Goal: Task Accomplishment & Management: Use online tool/utility

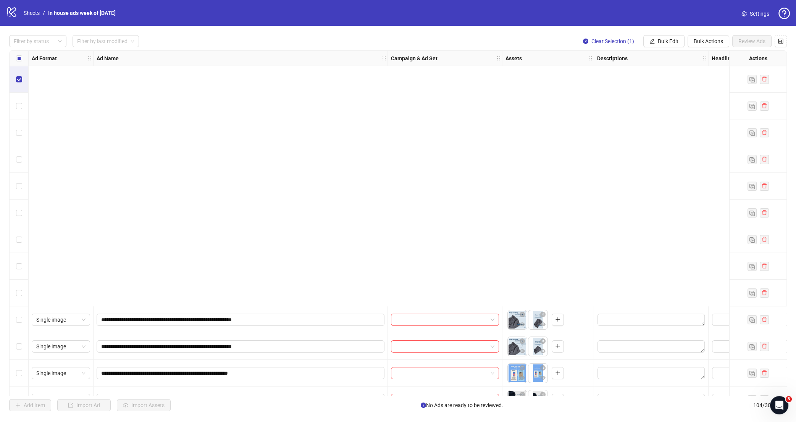
scroll to position [307, 0]
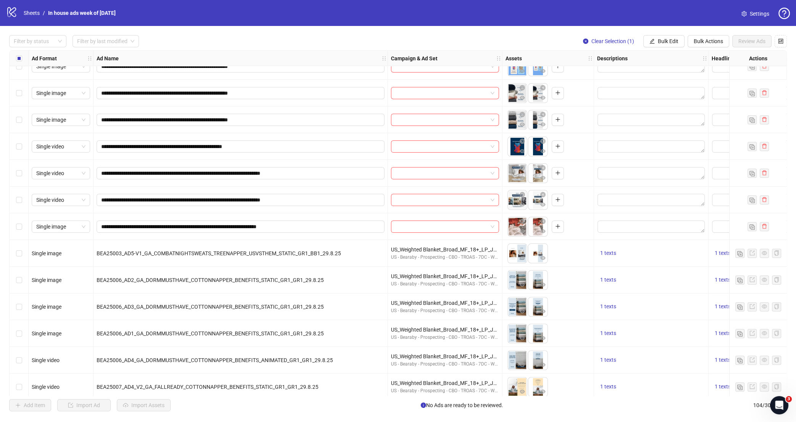
click at [16, 229] on div "Select row 18" at bounding box center [19, 226] width 19 height 27
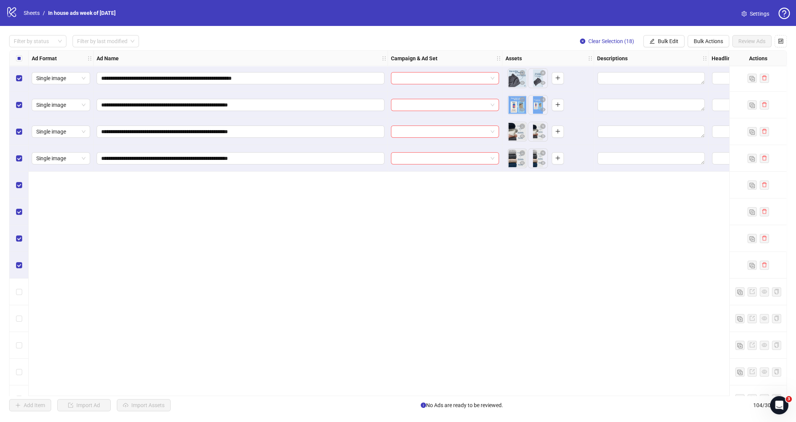
scroll to position [0, 0]
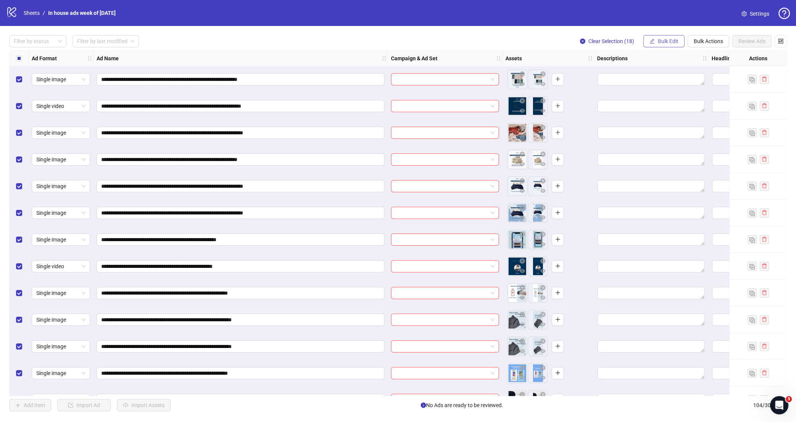
click at [655, 47] on button "Bulk Edit" at bounding box center [663, 41] width 41 height 12
click at [654, 83] on span "Campaign & Ad Set" at bounding box center [670, 81] width 45 height 8
click at [639, 73] on input "search" at bounding box center [638, 73] width 137 height 11
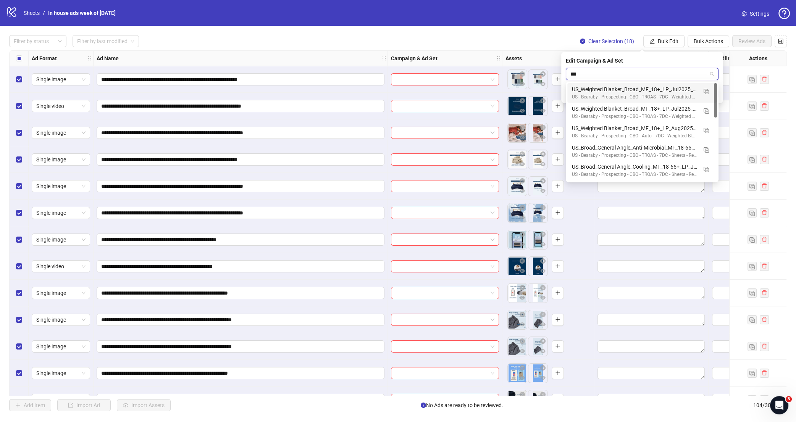
type input "****"
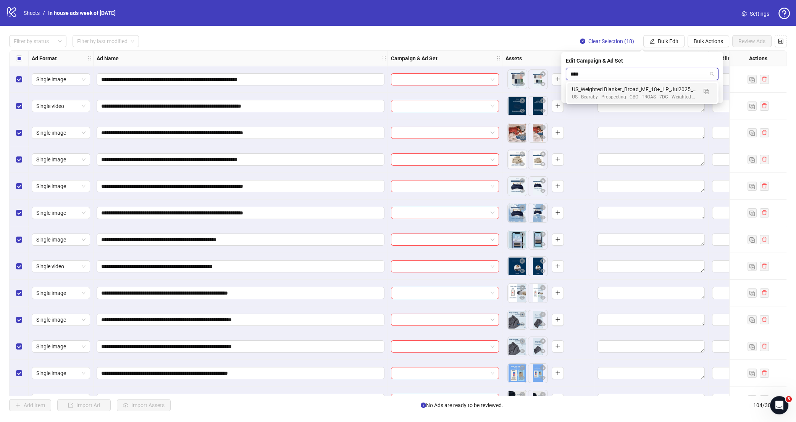
click at [647, 94] on div "US - Bearaby - Prospecting - CBO - TROAS - 7DC - Weighted Blanket - Re-testing …" at bounding box center [634, 97] width 125 height 7
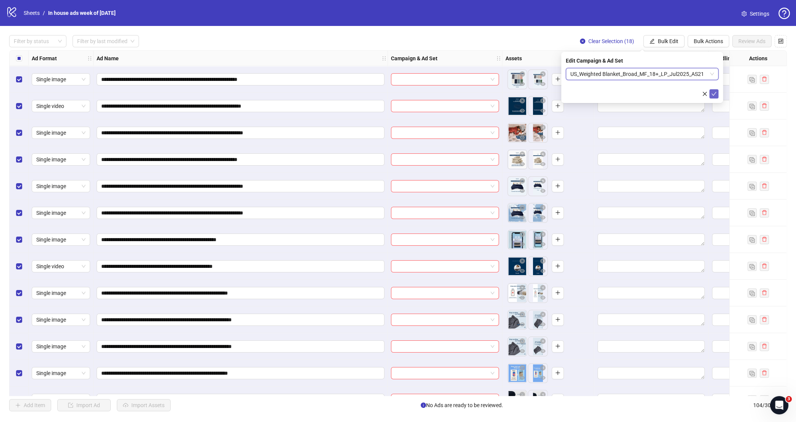
click at [715, 93] on icon "check" at bounding box center [713, 93] width 5 height 5
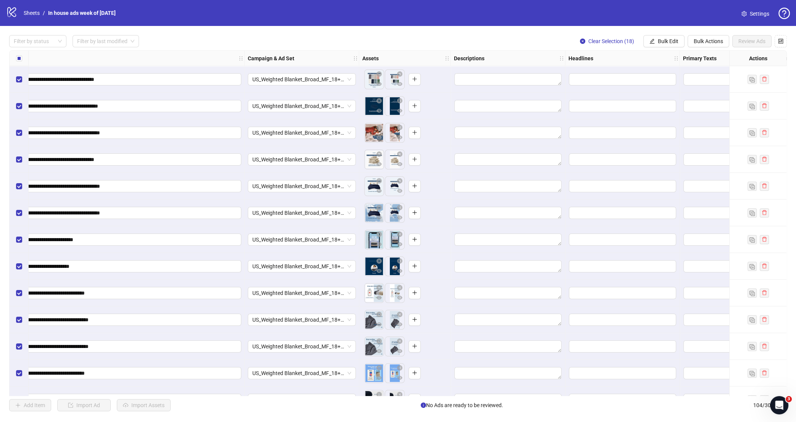
scroll to position [0, 304]
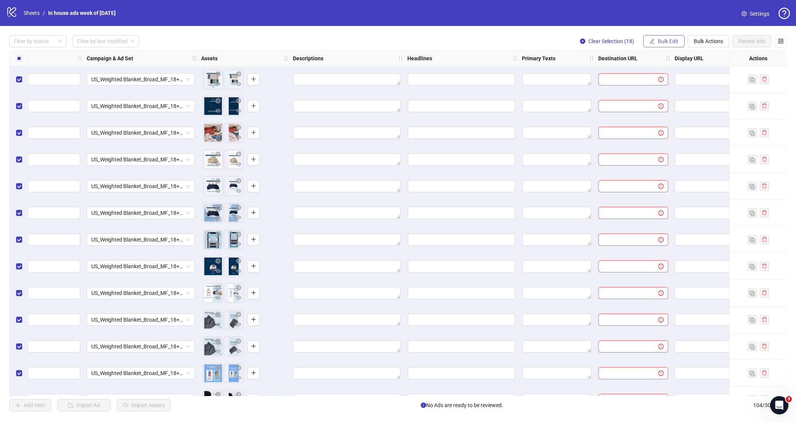
click at [655, 39] on button "Bulk Edit" at bounding box center [663, 41] width 41 height 12
click at [670, 133] on span "Destination URL" at bounding box center [670, 130] width 45 height 8
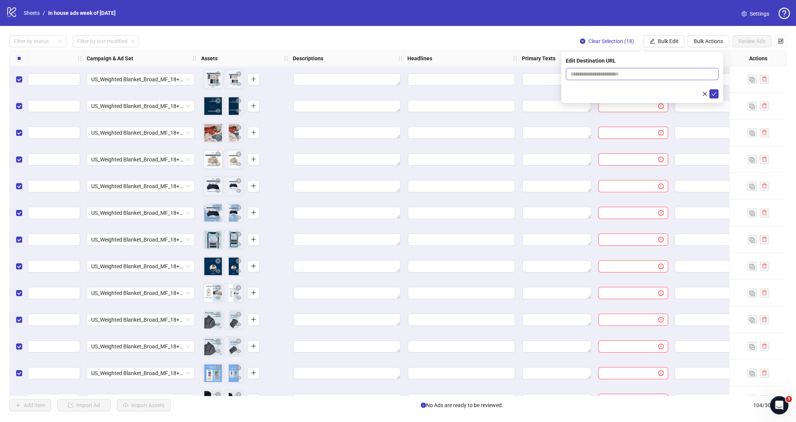
drag, startPoint x: 615, startPoint y: 69, endPoint x: 616, endPoint y: 73, distance: 3.9
click at [615, 70] on span at bounding box center [642, 74] width 153 height 12
click at [616, 74] on input "text" at bounding box center [638, 74] width 137 height 8
type input "**********"
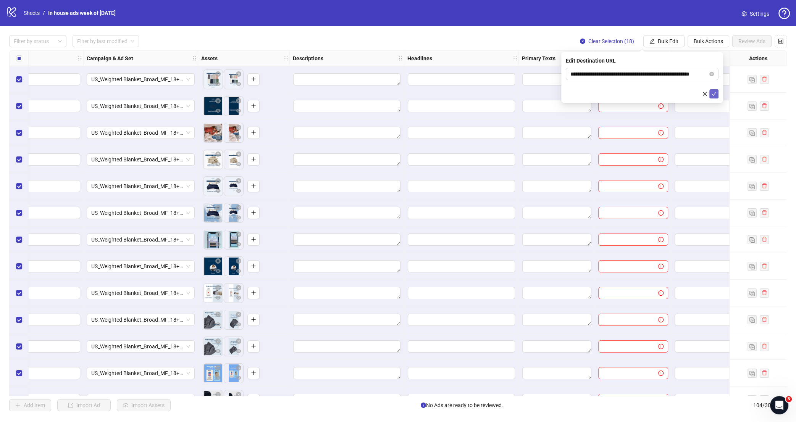
click at [713, 97] on span "submit" at bounding box center [713, 94] width 5 height 6
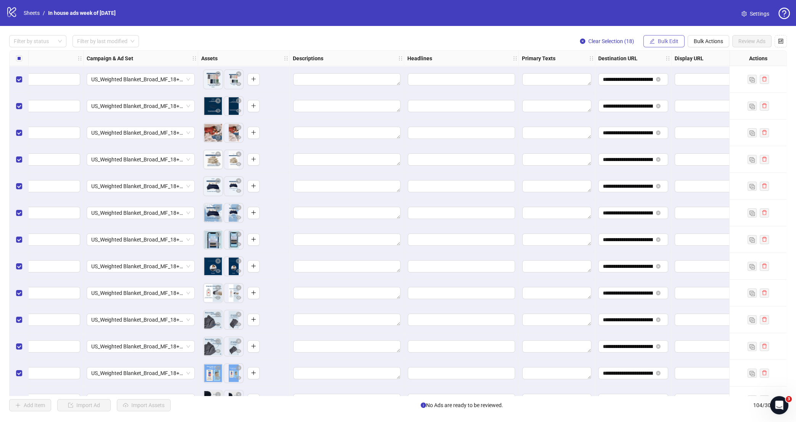
scroll to position [0, 384]
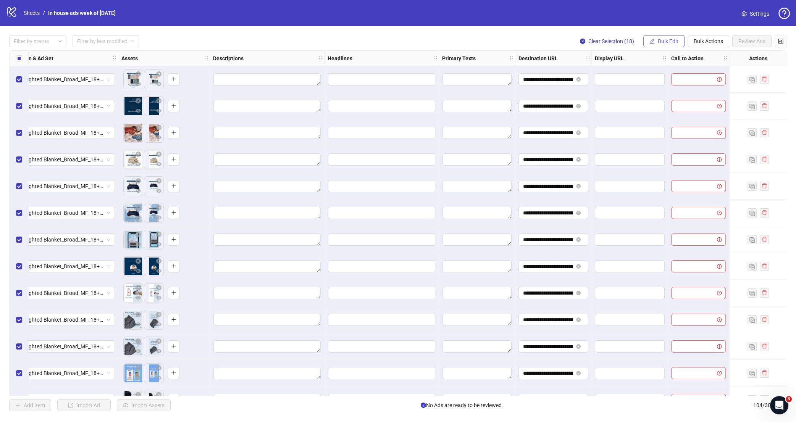
click at [651, 44] on icon "edit" at bounding box center [651, 41] width 5 height 5
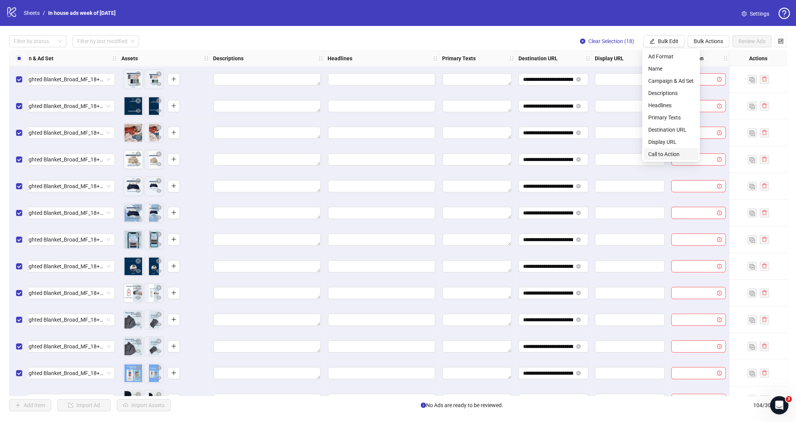
click at [660, 157] on span "Call to Action" at bounding box center [670, 154] width 45 height 8
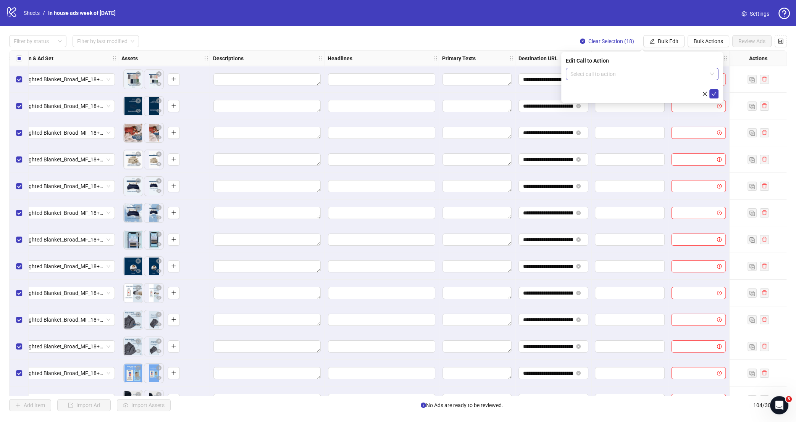
click at [653, 73] on input "search" at bounding box center [638, 73] width 137 height 11
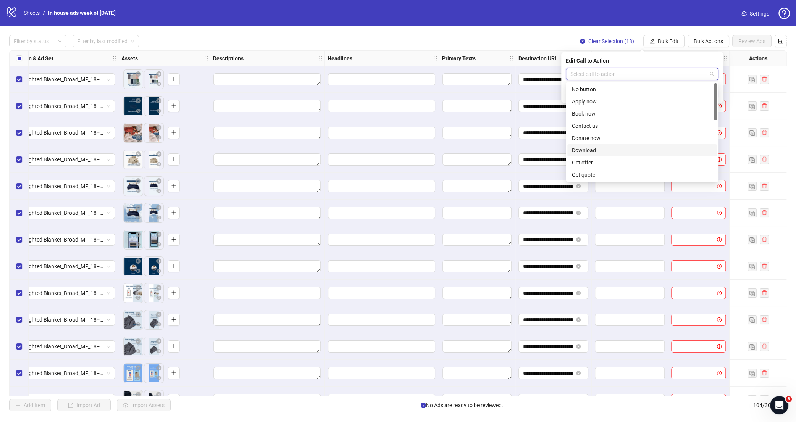
scroll to position [159, 0]
click at [627, 113] on div "Shop now" at bounding box center [642, 114] width 140 height 8
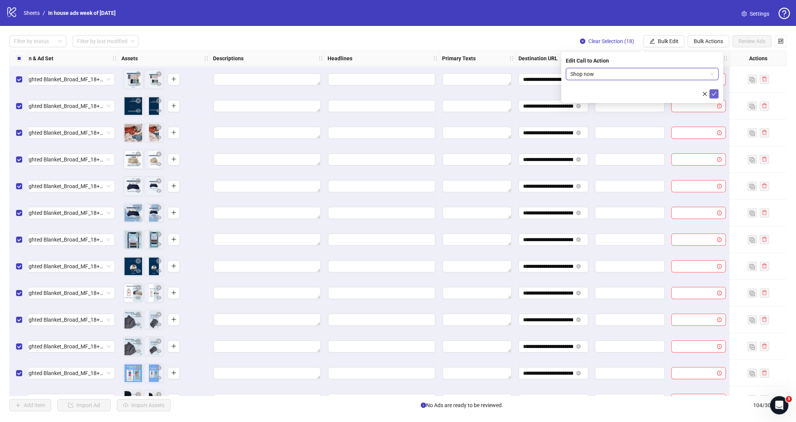
click at [712, 95] on icon "check" at bounding box center [713, 93] width 5 height 5
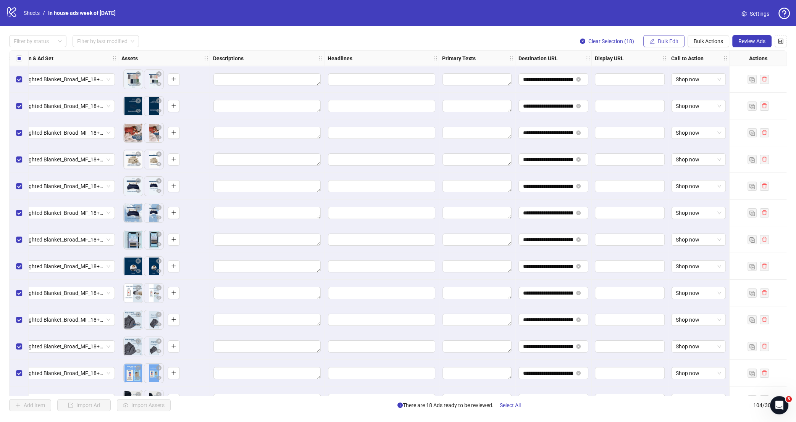
click at [664, 43] on span "Bulk Edit" at bounding box center [668, 41] width 21 height 6
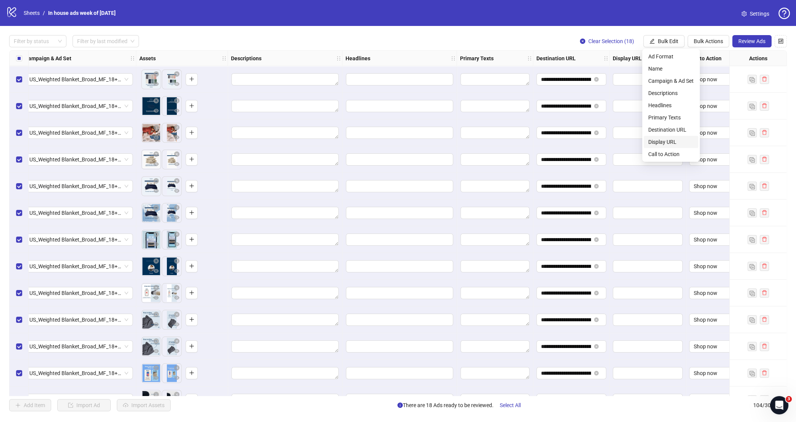
click at [666, 142] on span "Display URL" at bounding box center [670, 142] width 45 height 8
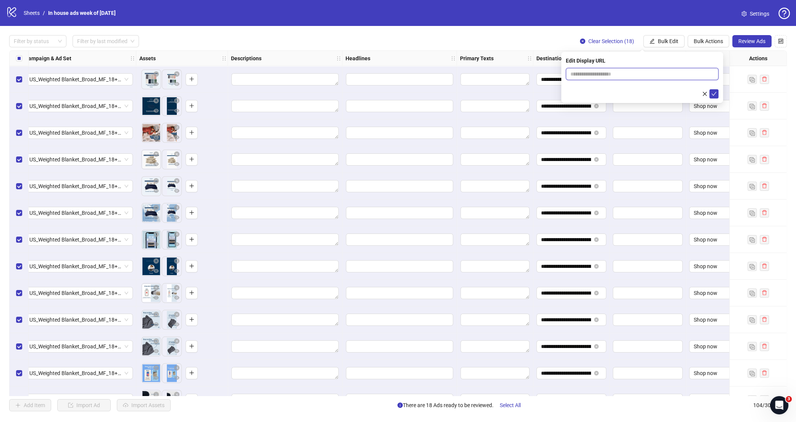
click at [617, 76] on input "text" at bounding box center [642, 74] width 153 height 12
click at [611, 76] on input "text" at bounding box center [642, 74] width 153 height 12
type input "**********"
click at [715, 95] on icon "check" at bounding box center [713, 93] width 5 height 5
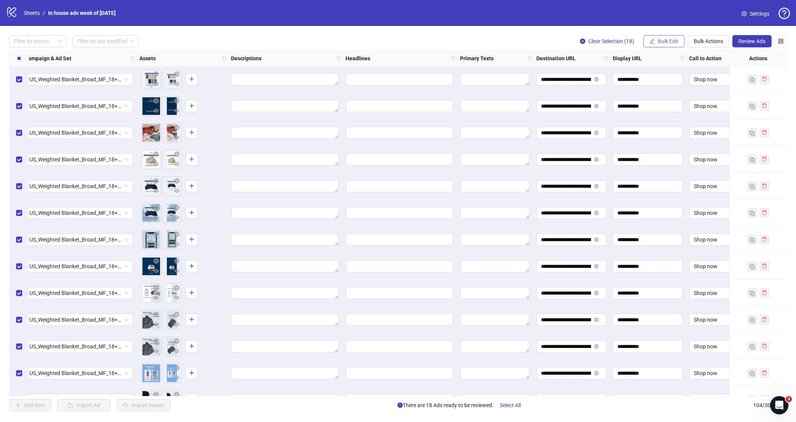
click at [670, 40] on span "Bulk Edit" at bounding box center [668, 41] width 21 height 6
click at [683, 118] on span "Primary Texts" at bounding box center [670, 117] width 45 height 8
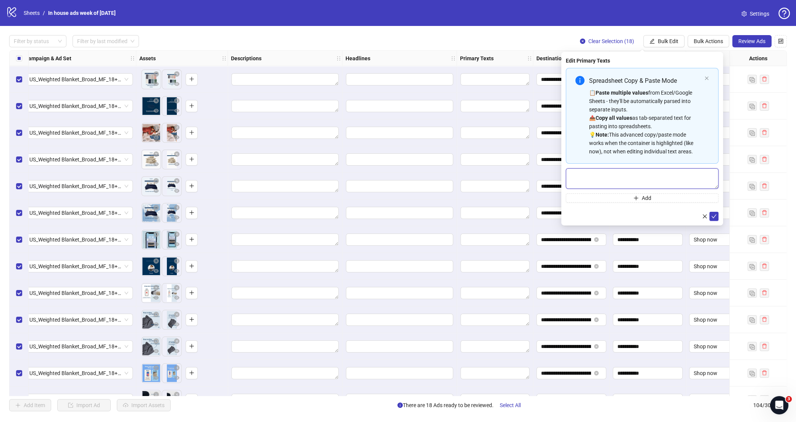
click at [640, 179] on textarea "Multi-text input container - paste or copy values" at bounding box center [642, 178] width 153 height 21
paste textarea "**********"
click at [573, 174] on textarea "**********" at bounding box center [642, 178] width 153 height 21
type textarea "**********"
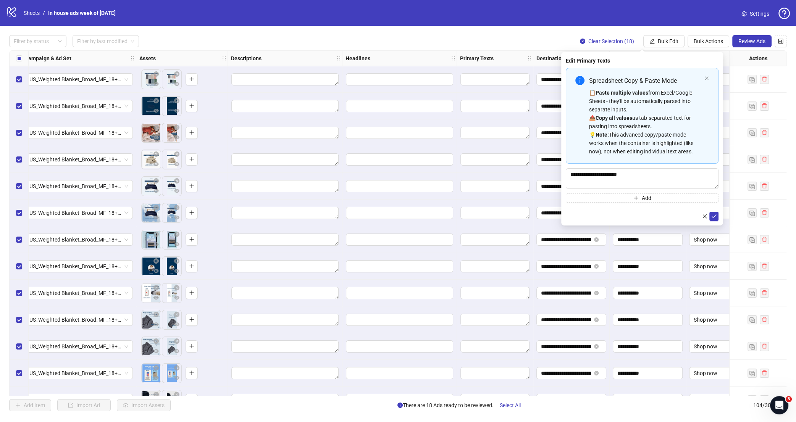
click at [678, 213] on div at bounding box center [642, 216] width 153 height 9
click at [715, 213] on button "submit" at bounding box center [713, 216] width 9 height 9
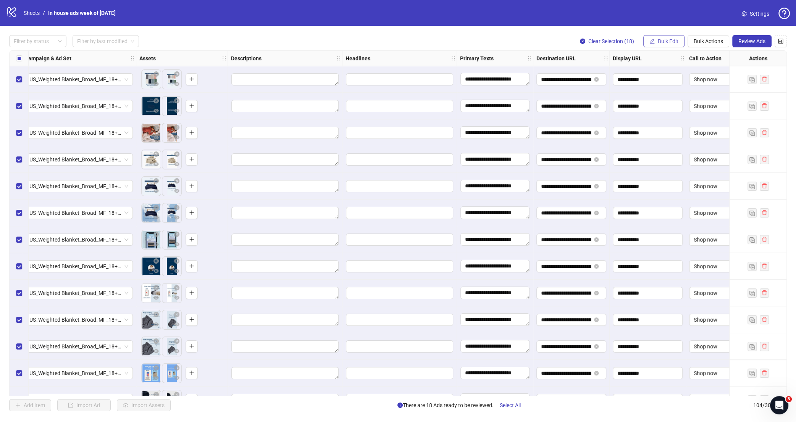
click at [659, 37] on button "Bulk Edit" at bounding box center [663, 41] width 41 height 12
click at [675, 103] on span "Headlines" at bounding box center [670, 105] width 45 height 8
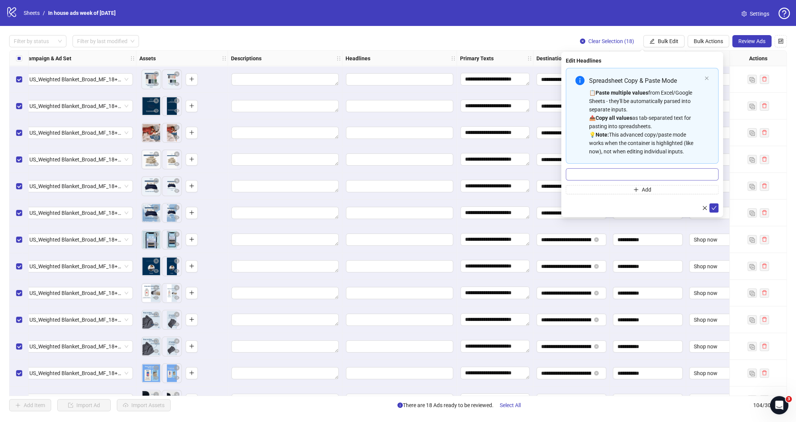
click at [608, 178] on input "Multi-input container - paste or copy values" at bounding box center [642, 174] width 153 height 12
paste input "**********"
type input "**********"
click at [715, 206] on icon "check" at bounding box center [713, 207] width 5 height 5
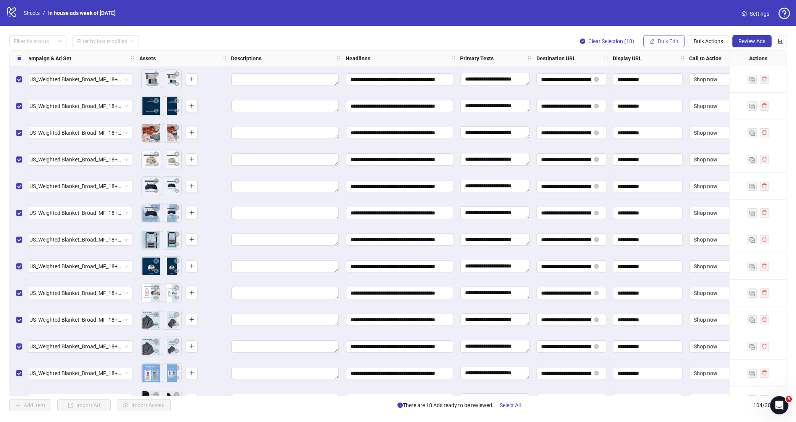
click at [670, 40] on span "Bulk Edit" at bounding box center [668, 41] width 21 height 6
click at [679, 94] on span "Descriptions" at bounding box center [670, 93] width 45 height 8
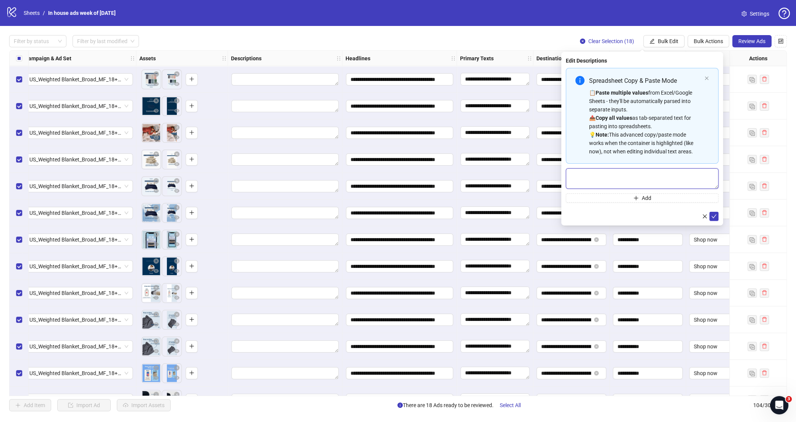
click at [653, 183] on textarea "Multi-text input container - paste or copy values" at bounding box center [642, 178] width 153 height 21
paste textarea "**********"
type textarea "**********"
click at [716, 219] on icon "check" at bounding box center [713, 216] width 5 height 5
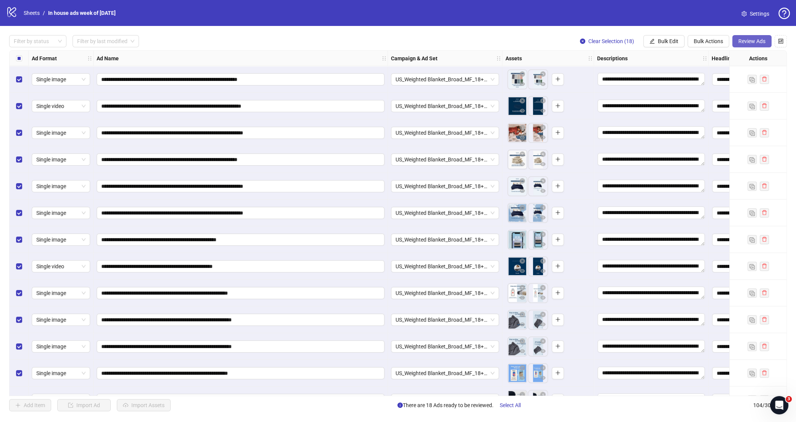
click at [749, 41] on span "Review Ads" at bounding box center [751, 41] width 27 height 6
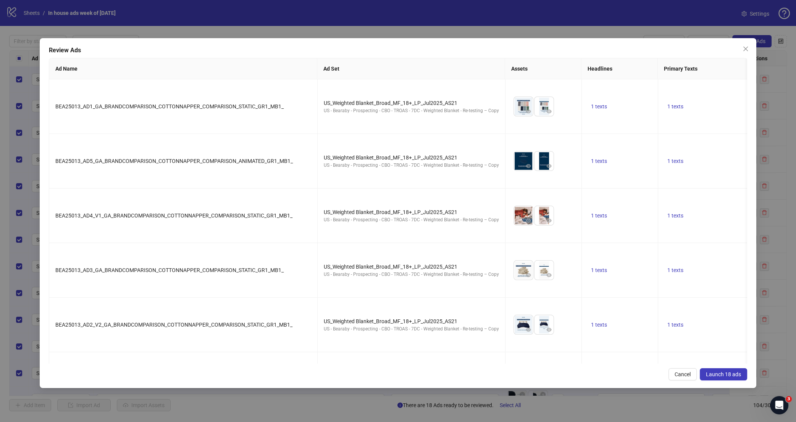
click at [705, 377] on button "Launch 18 ads" at bounding box center [723, 374] width 47 height 12
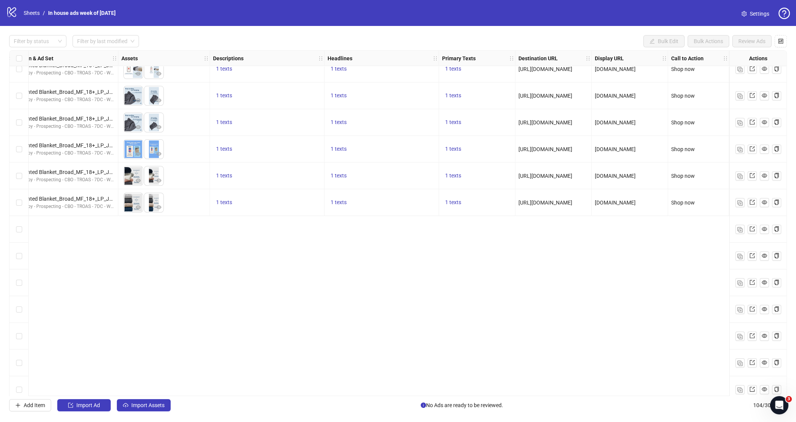
scroll to position [0, 384]
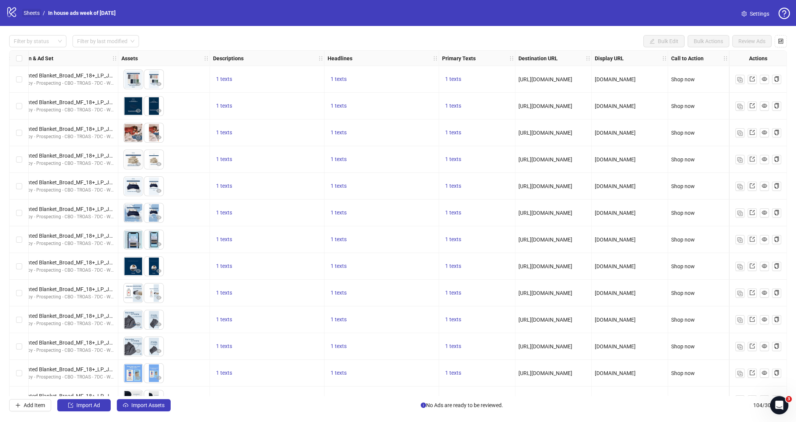
click at [37, 11] on link "Sheets" at bounding box center [31, 13] width 19 height 8
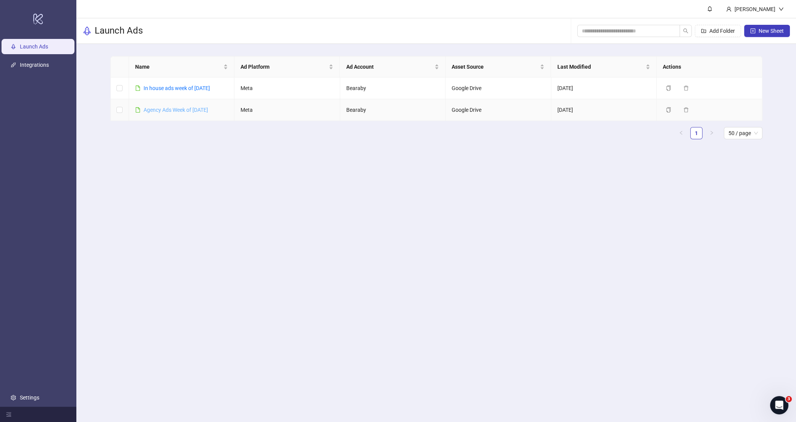
click at [183, 112] on link "Agency Ads Week of [DATE]" at bounding box center [176, 110] width 65 height 6
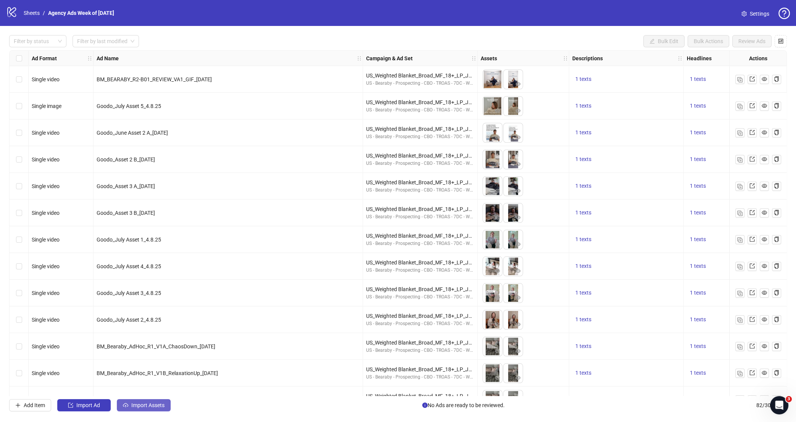
click at [158, 402] on span "Import Assets" at bounding box center [147, 405] width 33 height 6
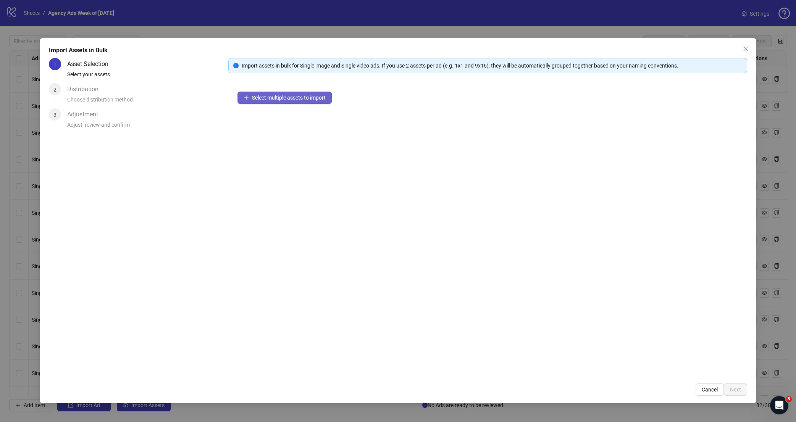
click at [326, 98] on span "Select multiple assets to import" at bounding box center [289, 98] width 74 height 6
